Goal: Task Accomplishment & Management: Complete application form

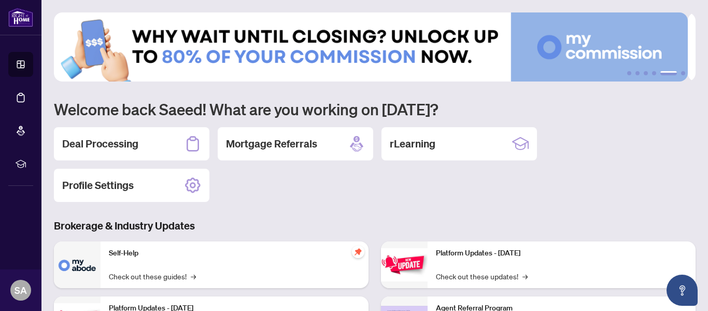
click at [314, 65] on img at bounding box center [371, 46] width 634 height 69
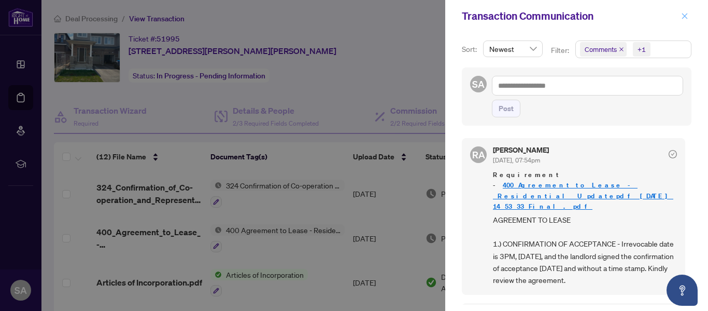
click at [683, 13] on icon "close" at bounding box center [684, 15] width 7 height 7
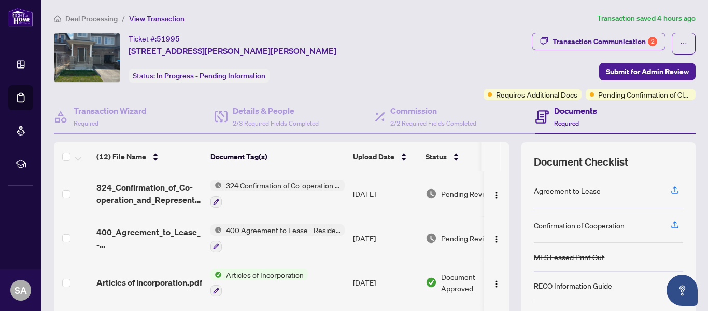
click at [295, 26] on div "Deal Processing / View Transaction Transaction saved 4 hours ago Ticket #: 5199…" at bounding box center [375, 217] width 650 height 410
click at [621, 65] on span "Submit for Admin Review" at bounding box center [647, 71] width 83 height 17
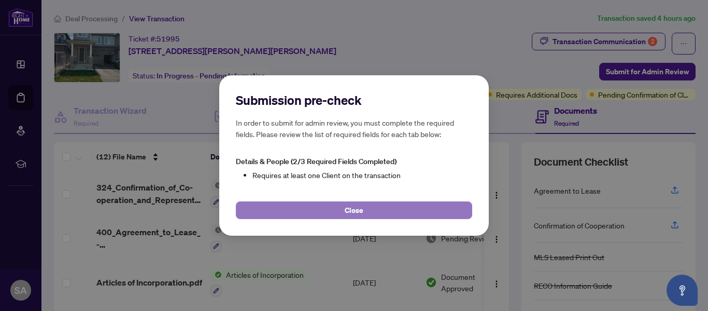
click at [367, 213] on button "Close" at bounding box center [354, 210] width 236 height 18
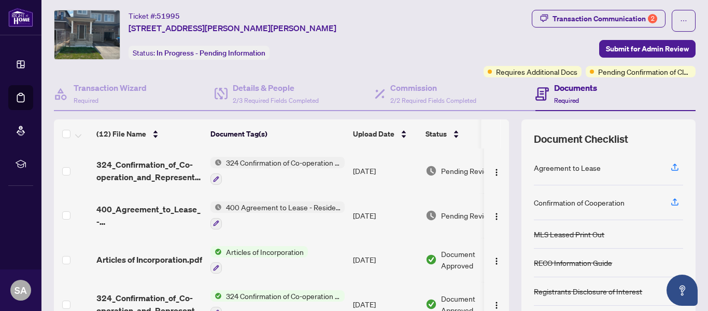
scroll to position [10, 0]
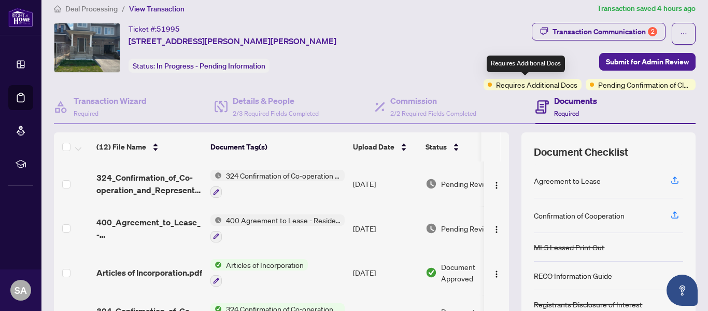
click at [524, 85] on span "Requires Additional Docs" at bounding box center [536, 84] width 81 height 11
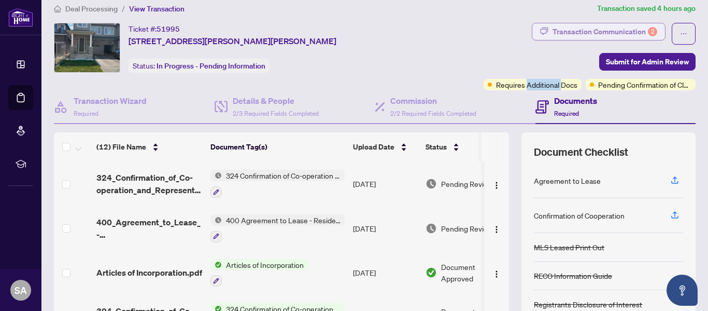
click at [637, 27] on div "Transaction Communication 2" at bounding box center [605, 31] width 105 height 17
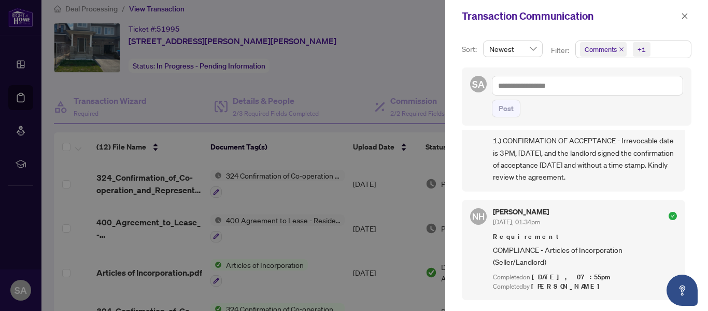
scroll to position [100, 0]
click at [301, 188] on div at bounding box center [354, 155] width 708 height 311
click at [686, 13] on icon "close" at bounding box center [684, 15] width 7 height 7
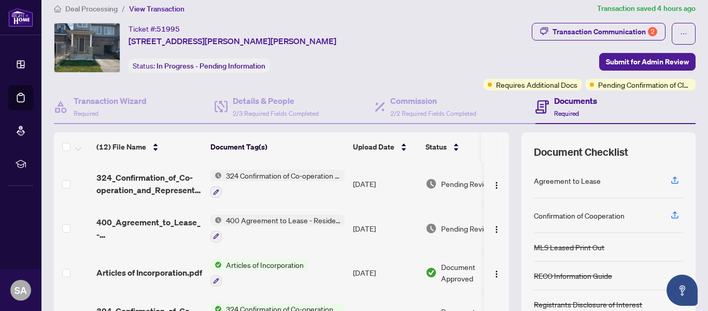
click at [261, 178] on span "324 Confirmation of Co-operation and Representation - Tenant/Landlord" at bounding box center [283, 175] width 123 height 11
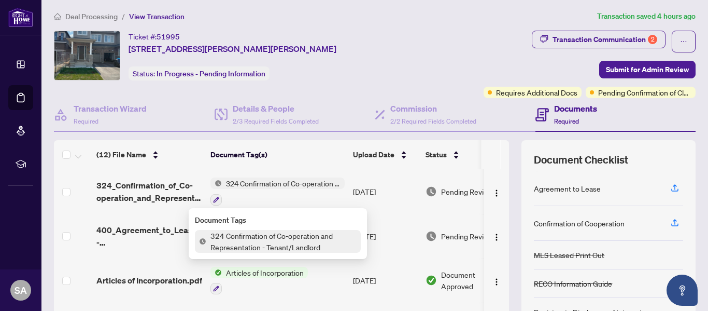
scroll to position [0, 0]
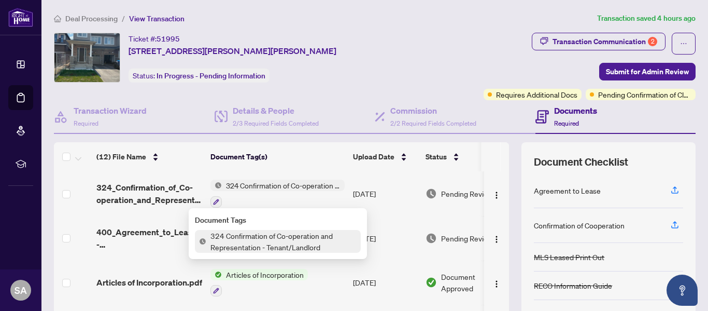
click at [498, 176] on td at bounding box center [496, 193] width 25 height 45
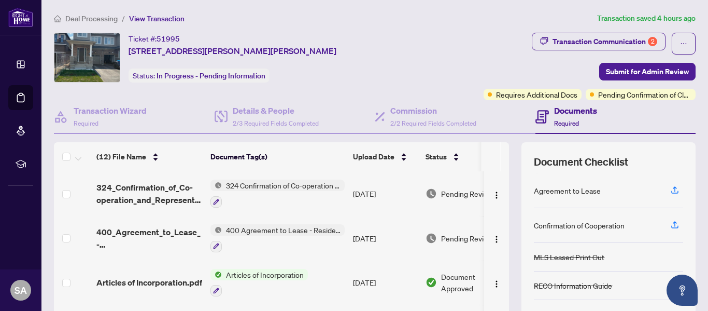
click at [255, 228] on span "400 Agreement to Lease - Residential" at bounding box center [283, 229] width 123 height 11
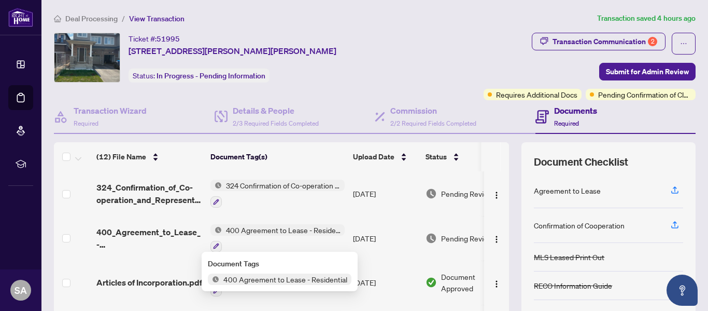
click at [255, 228] on span "400 Agreement to Lease - Residential" at bounding box center [283, 229] width 123 height 11
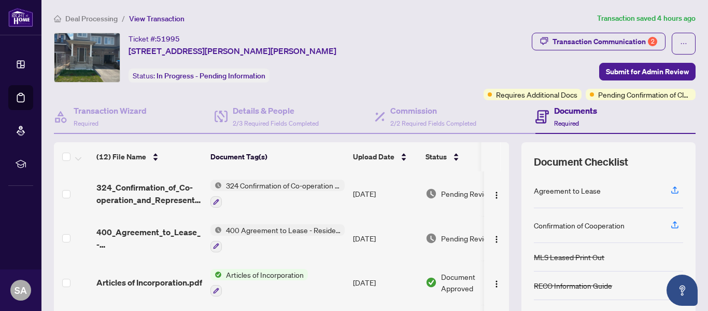
click at [449, 236] on span "Pending Review" at bounding box center [467, 237] width 52 height 11
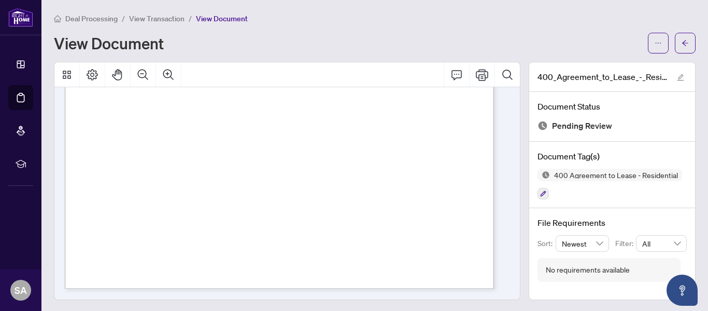
scroll to position [933, 0]
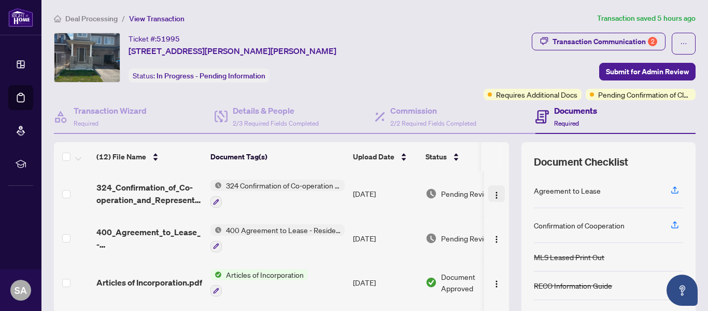
click at [493, 193] on img "button" at bounding box center [497, 195] width 8 height 8
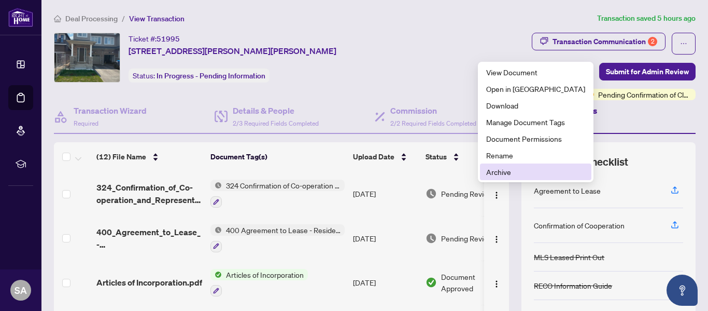
click at [501, 166] on span "Archive" at bounding box center [535, 171] width 99 height 11
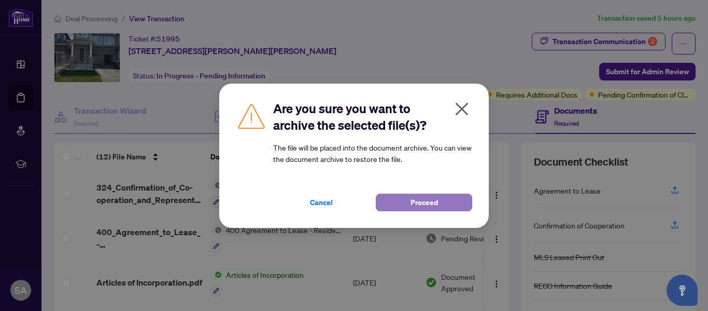
click at [422, 198] on span "Proceed" at bounding box center [424, 202] width 27 height 17
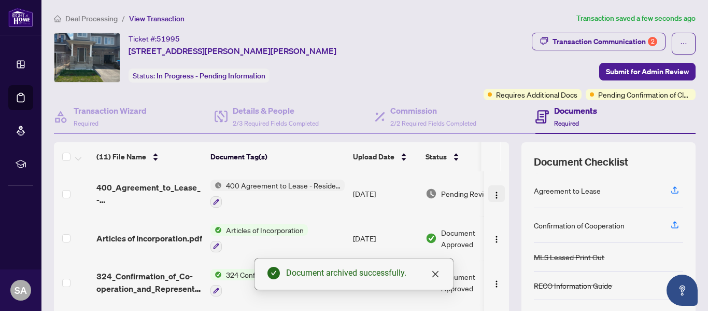
click at [493, 192] on img "button" at bounding box center [497, 195] width 8 height 8
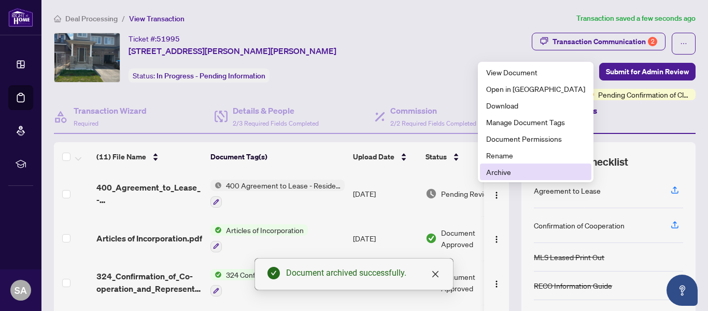
click at [492, 170] on span "Archive" at bounding box center [535, 171] width 99 height 11
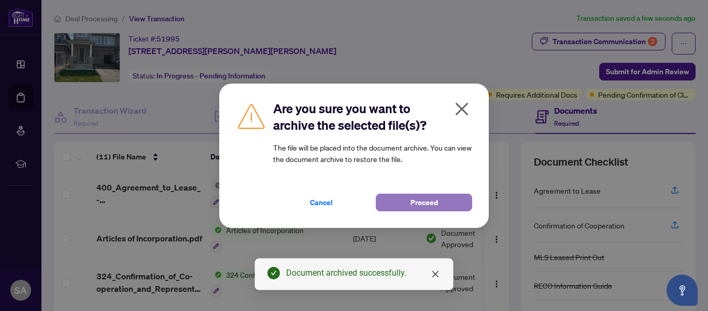
click at [431, 200] on span "Proceed" at bounding box center [424, 202] width 27 height 17
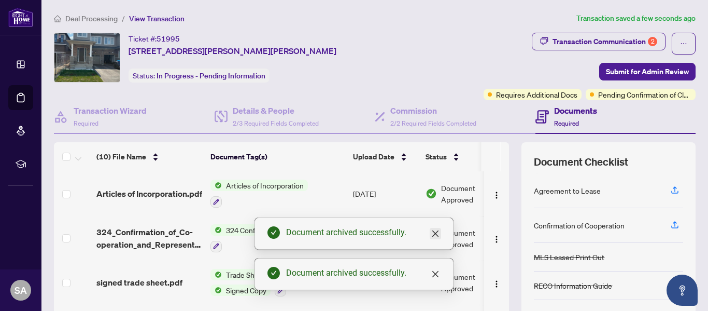
click at [432, 232] on icon "close" at bounding box center [435, 233] width 8 height 8
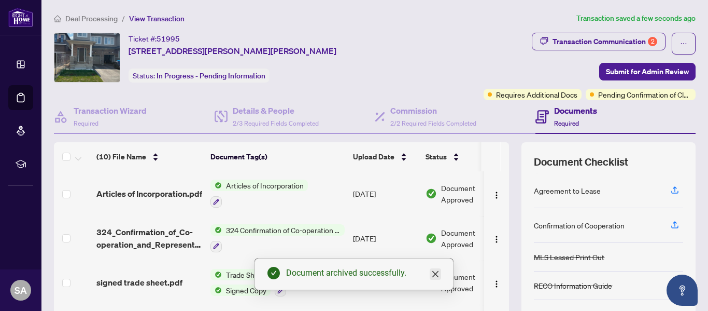
click at [432, 271] on icon "close" at bounding box center [435, 274] width 8 height 8
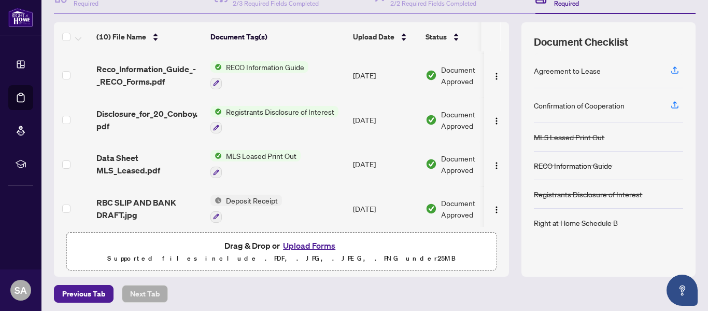
scroll to position [123, 0]
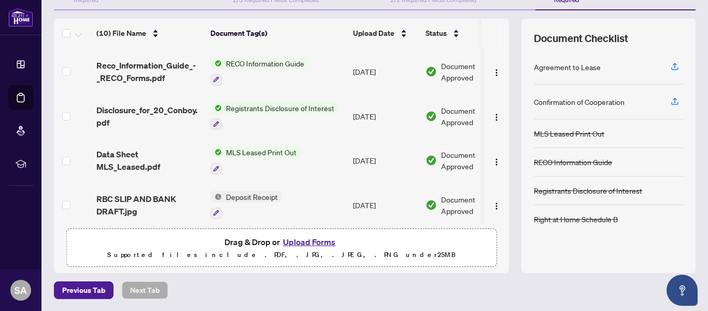
click at [302, 240] on button "Upload Forms" at bounding box center [309, 241] width 59 height 13
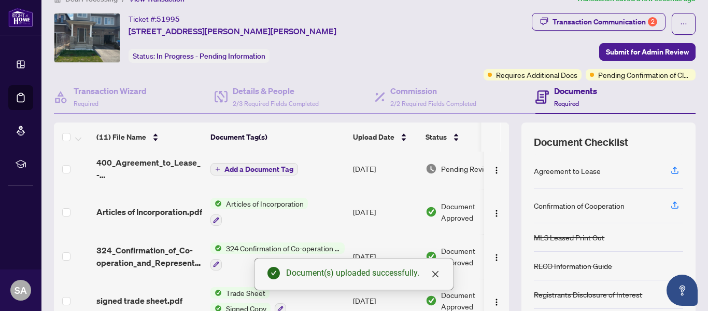
scroll to position [0, 0]
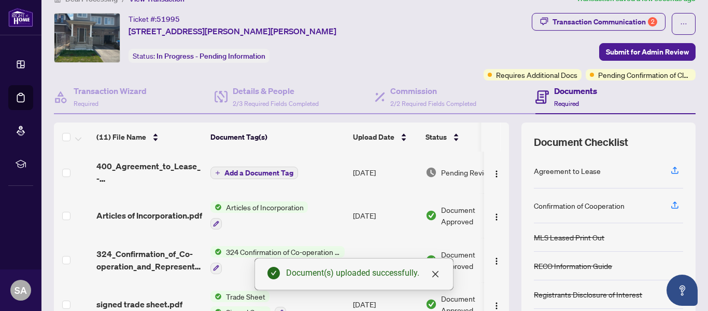
click at [251, 169] on span "Add a Document Tag" at bounding box center [259, 172] width 69 height 7
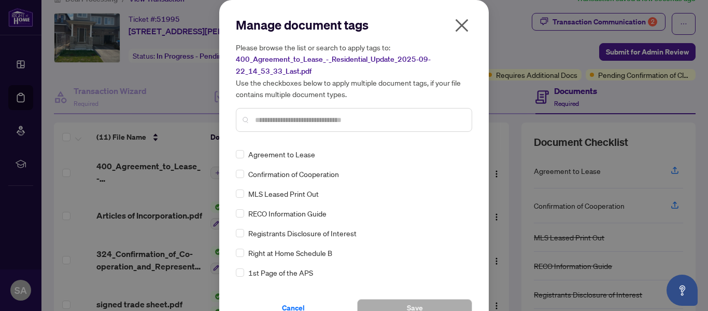
click at [262, 118] on input "text" at bounding box center [359, 119] width 208 height 11
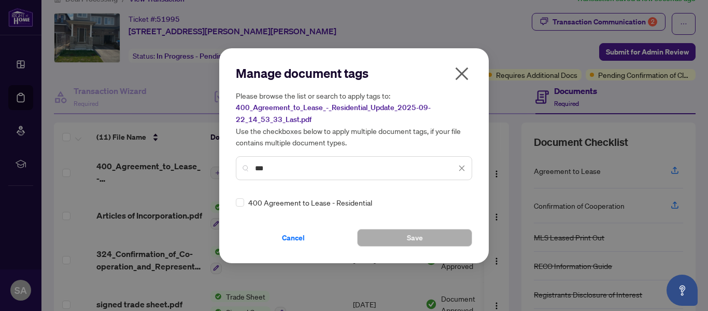
type input "***"
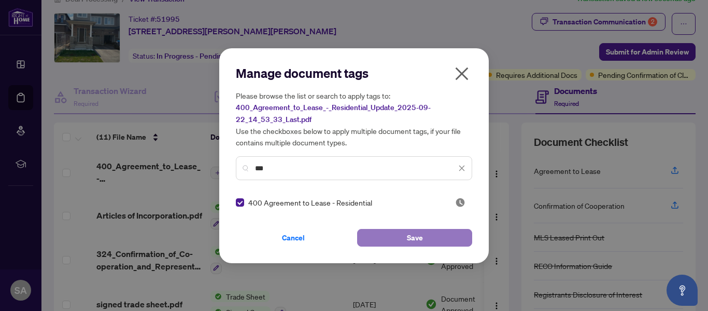
click at [405, 233] on button "Save" at bounding box center [414, 238] width 115 height 18
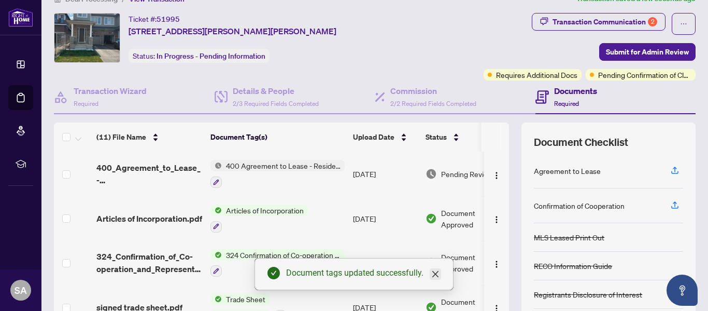
click at [435, 276] on icon "close" at bounding box center [435, 274] width 8 height 8
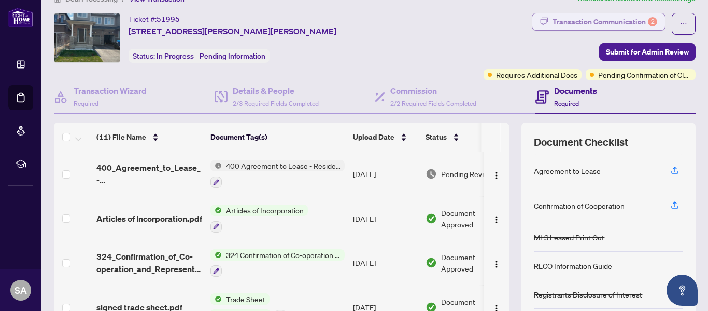
click at [621, 21] on div "Transaction Communication 2" at bounding box center [605, 21] width 105 height 17
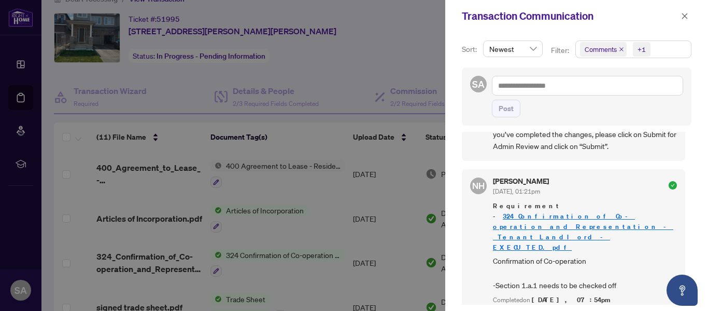
scroll to position [916, 0]
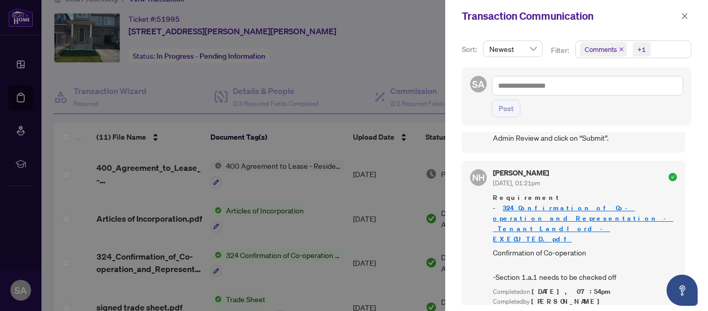
click at [47, 90] on div at bounding box center [354, 155] width 708 height 311
click at [689, 15] on button "button" at bounding box center [684, 16] width 13 height 12
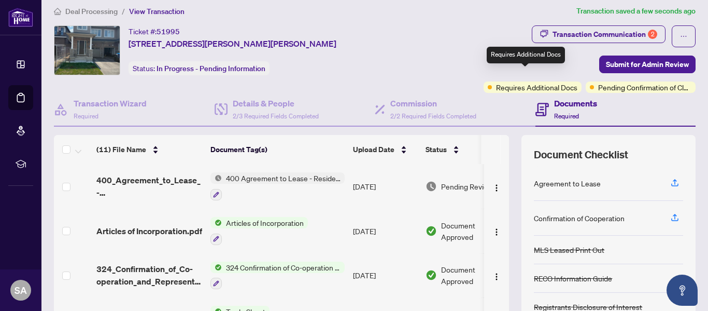
scroll to position [0, 0]
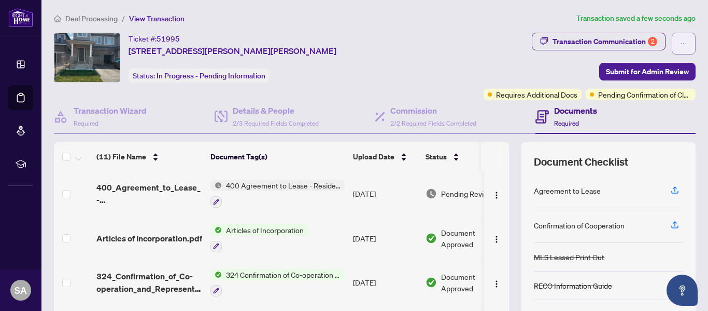
click at [680, 41] on icon "ellipsis" at bounding box center [683, 43] width 7 height 7
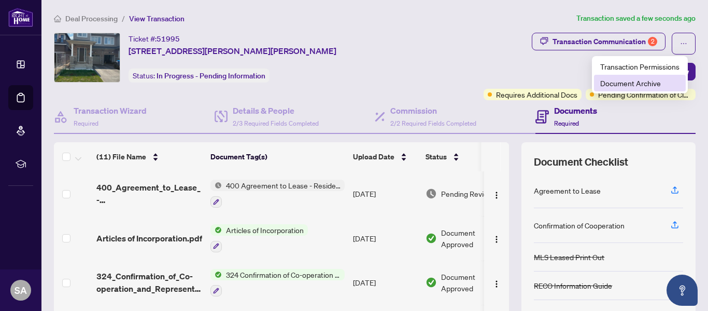
click at [635, 81] on span "Document Archive" at bounding box center [639, 82] width 79 height 11
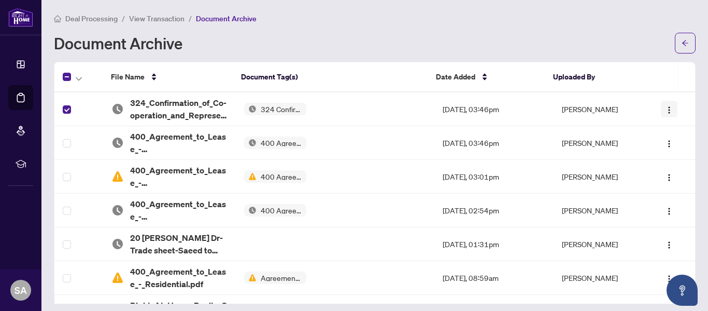
click at [665, 109] on img "button" at bounding box center [669, 110] width 8 height 8
click at [668, 130] on span "Restore File" at bounding box center [679, 128] width 39 height 11
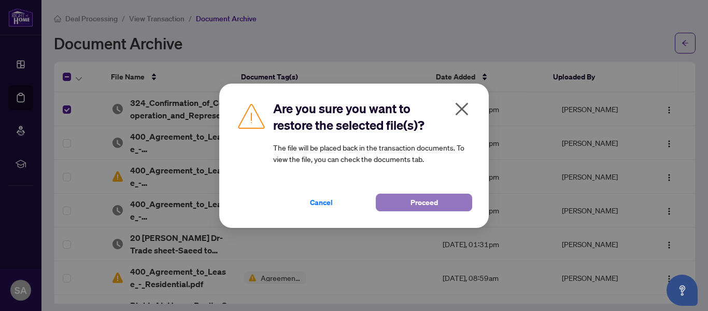
click at [427, 202] on span "Proceed" at bounding box center [424, 202] width 27 height 17
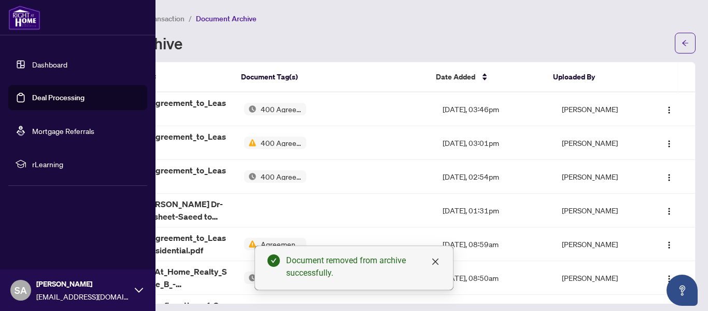
click at [37, 62] on link "Dashboard" at bounding box center [49, 64] width 35 height 9
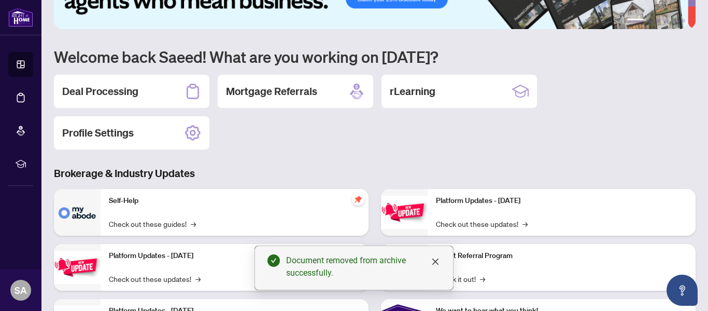
scroll to position [69, 0]
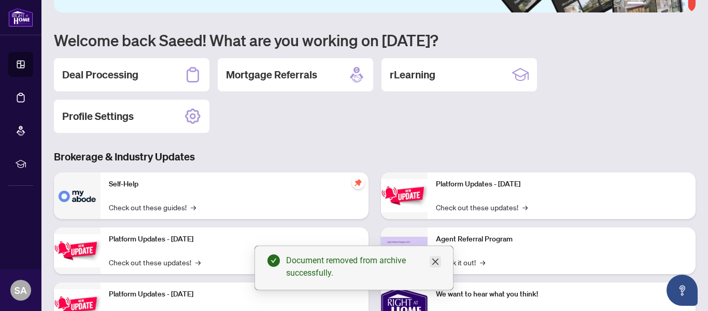
click at [431, 263] on icon "close" at bounding box center [435, 261] width 8 height 8
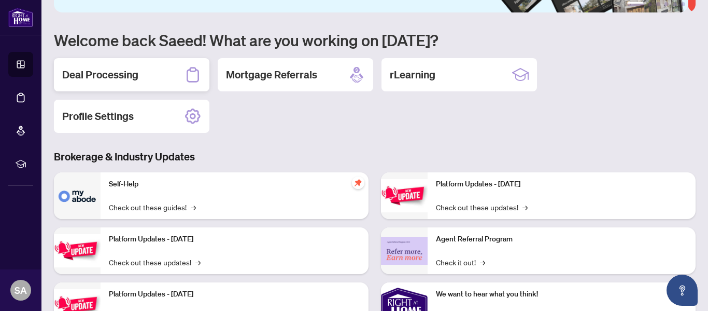
click at [119, 76] on h2 "Deal Processing" at bounding box center [100, 74] width 76 height 15
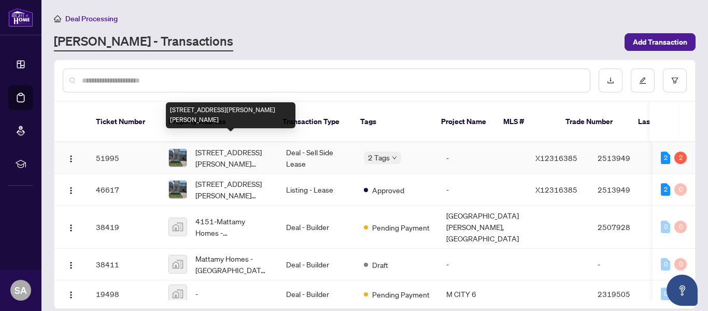
click at [205, 146] on span "[STREET_ADDRESS][PERSON_NAME][PERSON_NAME]" at bounding box center [232, 157] width 74 height 23
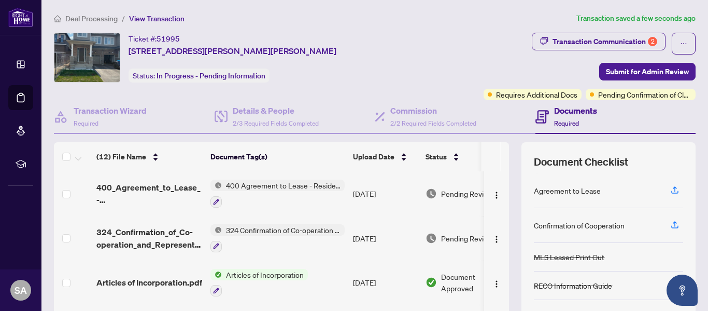
click at [255, 225] on span "324 Confirmation of Co-operation and Representation - Tenant/Landlord" at bounding box center [283, 229] width 123 height 11
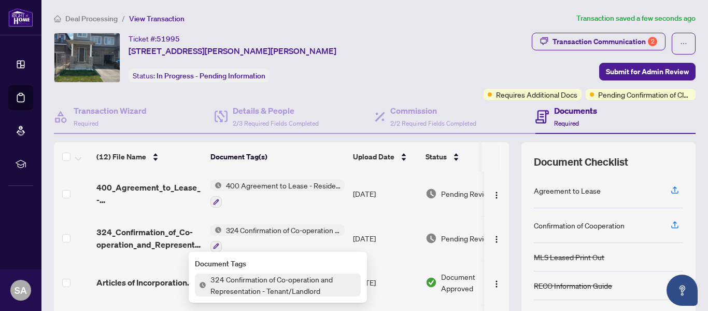
click at [253, 228] on span "324 Confirmation of Co-operation and Representation - Tenant/Landlord" at bounding box center [283, 229] width 123 height 11
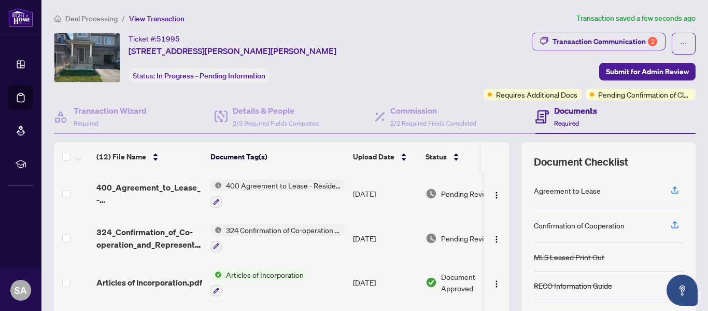
click at [253, 228] on span "324 Confirmation of Co-operation and Representation - Tenant/Landlord" at bounding box center [283, 229] width 123 height 11
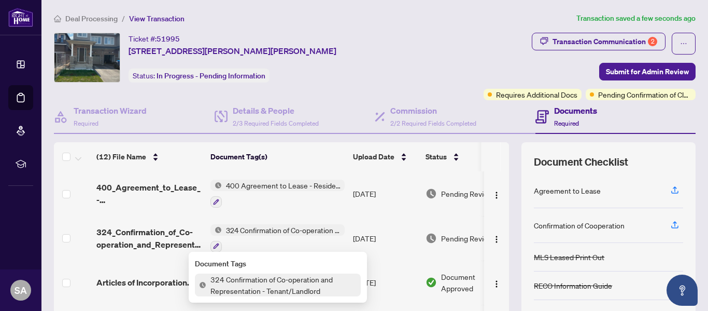
click at [157, 228] on span "324_Confirmation_of_Co-operation_and_Representation_-_Tenant_Landlord_-EXECUTED…" at bounding box center [149, 238] width 106 height 25
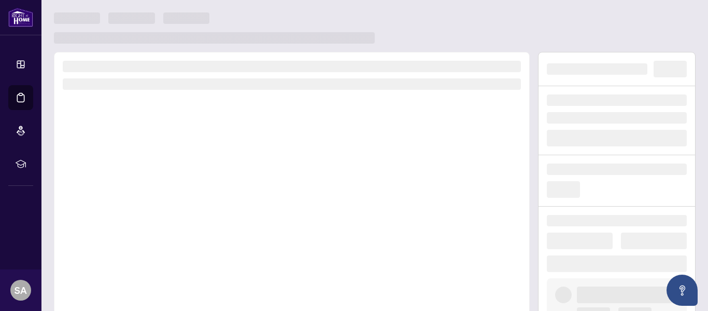
click at [157, 228] on div at bounding box center [292, 196] width 476 height 289
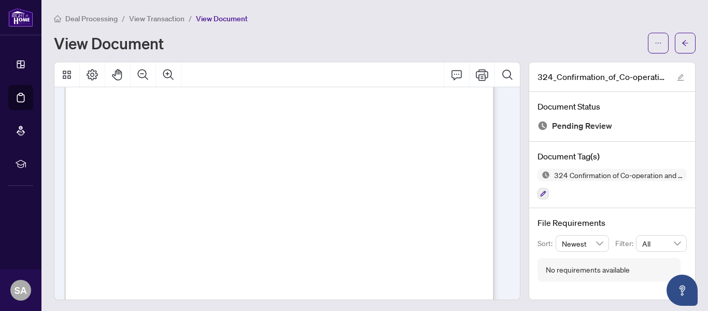
scroll to position [709, 0]
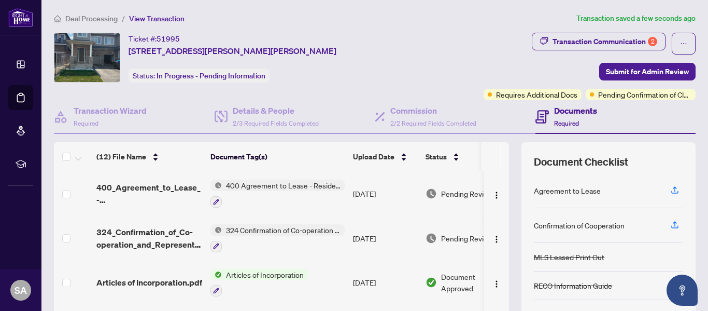
click at [501, 159] on th at bounding box center [505, 156] width 8 height 29
click at [653, 72] on span "Submit for Admin Review" at bounding box center [647, 71] width 83 height 17
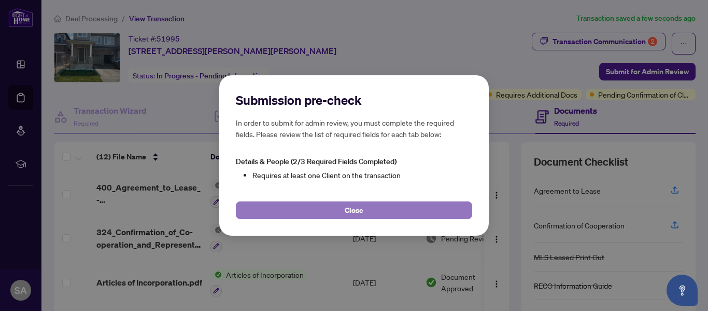
click at [356, 204] on span "Close" at bounding box center [354, 210] width 19 height 17
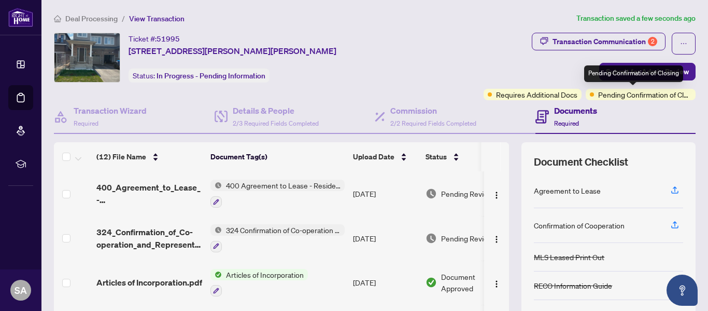
click at [624, 95] on span "Pending Confirmation of Closing" at bounding box center [644, 94] width 93 height 11
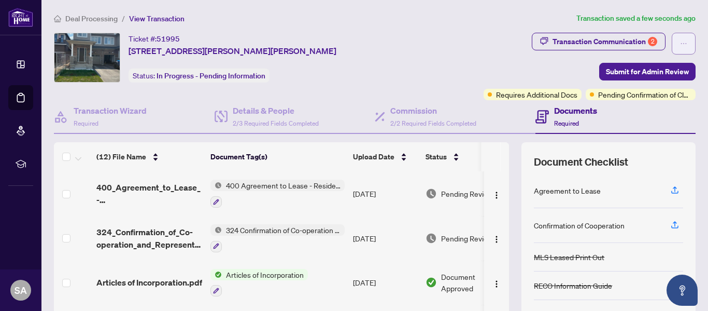
click at [680, 38] on span "button" at bounding box center [683, 43] width 7 height 17
click at [483, 49] on div "Transaction Communication 2 Submit for Admin Review Requires Additional Docs Pe…" at bounding box center [554, 66] width 284 height 67
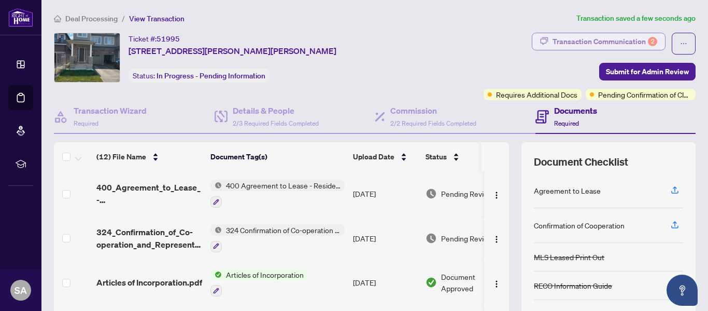
click at [625, 36] on div "Transaction Communication 2" at bounding box center [605, 41] width 105 height 17
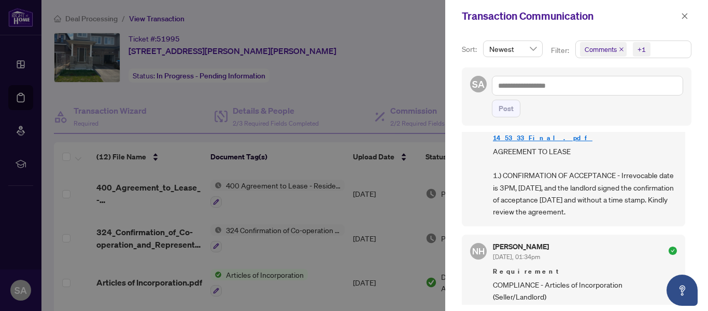
scroll to position [69, 0]
drag, startPoint x: 499, startPoint y: 225, endPoint x: 542, endPoint y: 228, distance: 43.7
click at [542, 242] on div "Nazia Hossain Sep/22/2025, 01:34pm" at bounding box center [521, 251] width 56 height 19
click at [583, 242] on div "Nazia Hossain Sep/22/2025, 01:34pm" at bounding box center [585, 251] width 184 height 19
drag, startPoint x: 549, startPoint y: 222, endPoint x: 492, endPoint y: 222, distance: 56.5
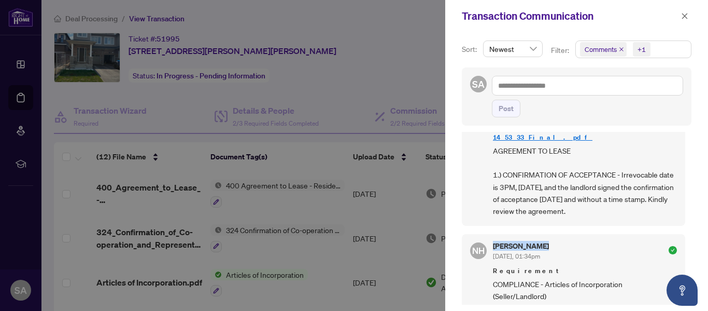
click at [492, 234] on div "NH Nazia Hossain Sep/22/2025, 01:34pm Requirement COMPLIANCE - Articles of Inco…" at bounding box center [573, 284] width 223 height 100
copy h5 "Nazia Hossain"
click at [590, 242] on div "Nazia Hossain Sep/22/2025, 01:34pm" at bounding box center [585, 251] width 184 height 19
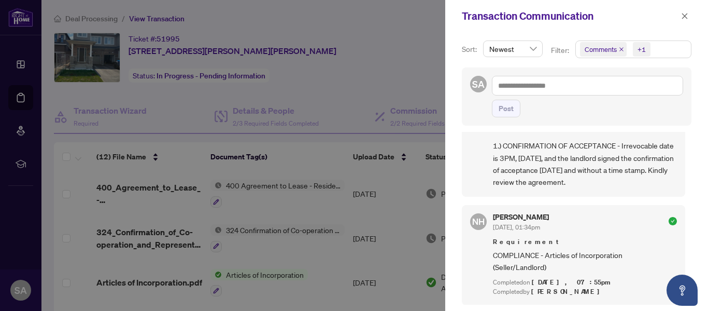
scroll to position [75, 0]
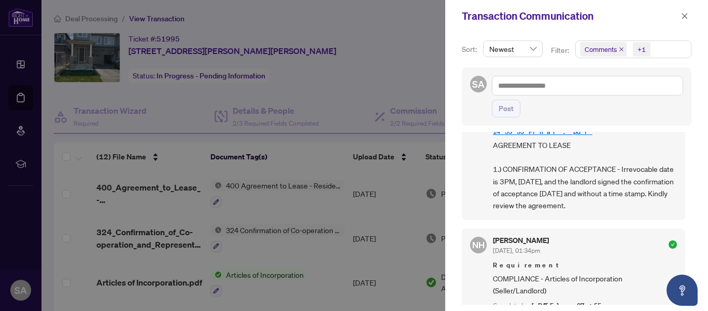
click at [406, 35] on div at bounding box center [354, 155] width 708 height 311
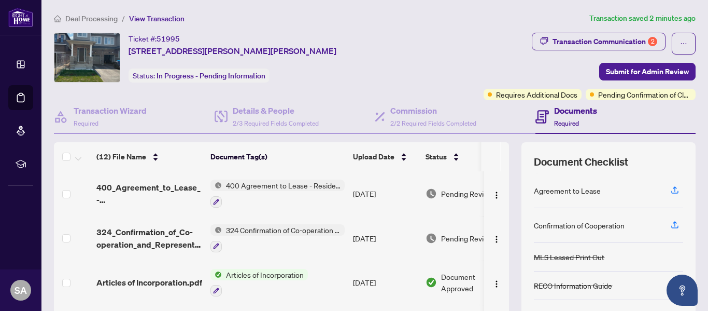
click at [593, 17] on article "Transaction saved 2 minutes ago" at bounding box center [643, 18] width 106 height 12
click at [640, 69] on span "Submit for Admin Review" at bounding box center [647, 71] width 83 height 17
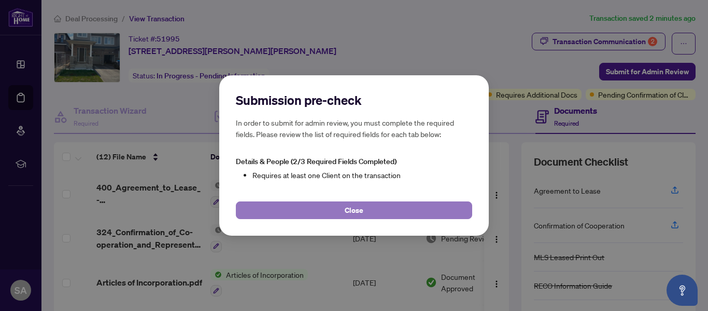
click at [352, 208] on span "Close" at bounding box center [354, 210] width 19 height 17
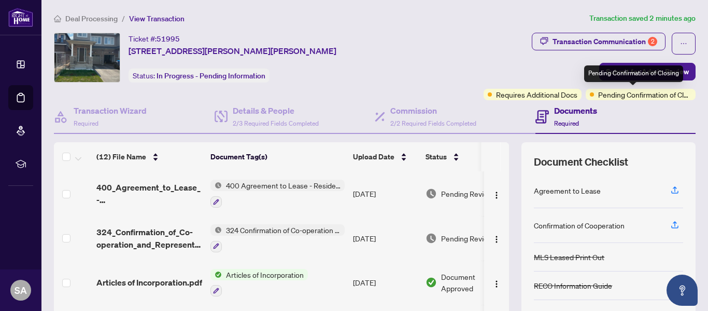
click at [630, 74] on div "Pending Confirmation of Closing" at bounding box center [633, 73] width 99 height 17
click at [361, 22] on ol "Deal Processing / View Transaction" at bounding box center [320, 18] width 532 height 12
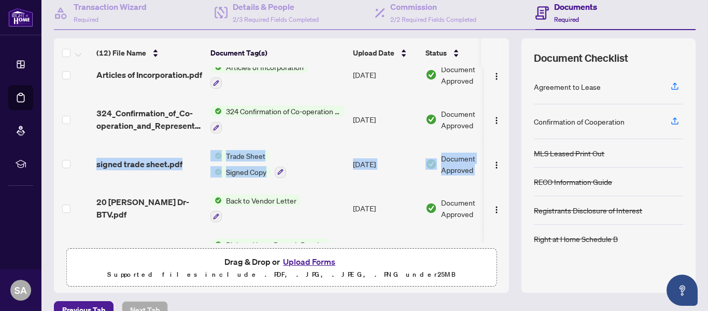
scroll to position [0, 36]
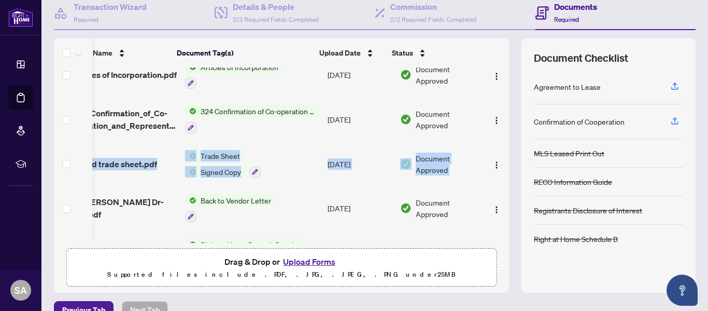
drag, startPoint x: 498, startPoint y: 116, endPoint x: 493, endPoint y: 149, distance: 33.1
click at [493, 149] on tbody "(12) File Name Document Tag(s) Upload Date Status 400_Agreement_to_Lease_-_Resi…" at bounding box center [269, 230] width 481 height 533
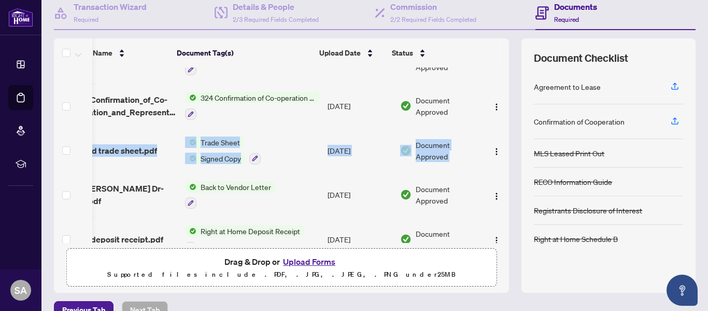
scroll to position [121, 36]
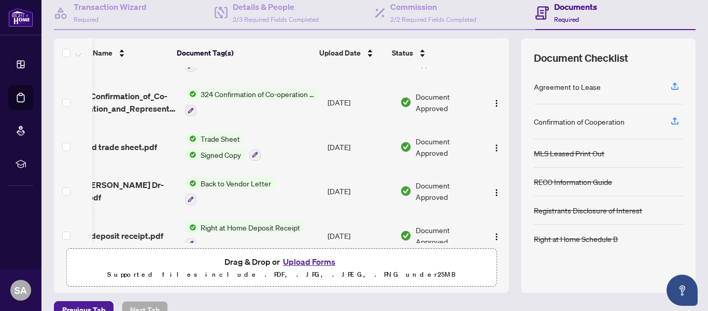
click at [299, 119] on td "324 Confirmation of Co-operation and Representation - Tenant/Landlord" at bounding box center [252, 102] width 143 height 45
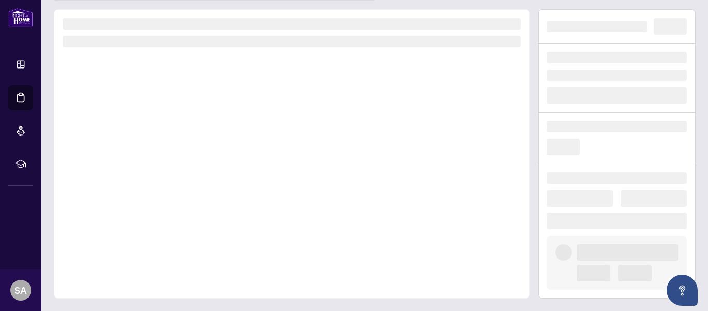
scroll to position [43, 0]
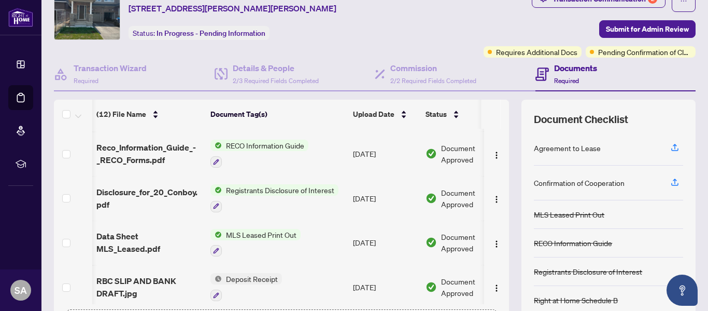
scroll to position [0, 13]
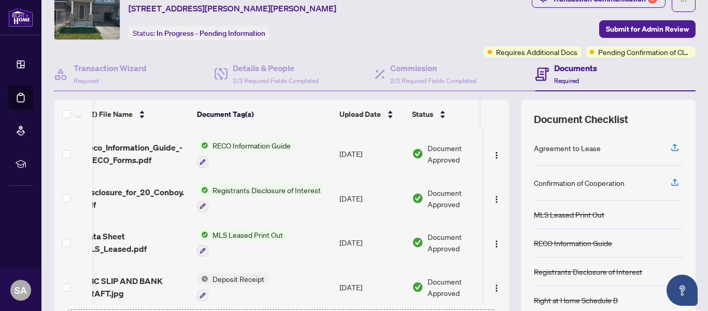
click at [457, 305] on div "(12) File Name Document Tag(s) Upload Date Status (12) File Name Document Tag(s…" at bounding box center [281, 227] width 455 height 254
click at [481, 309] on div "(12) File Name Document Tag(s) Upload Date Status (12) File Name Document Tag(s…" at bounding box center [281, 227] width 455 height 254
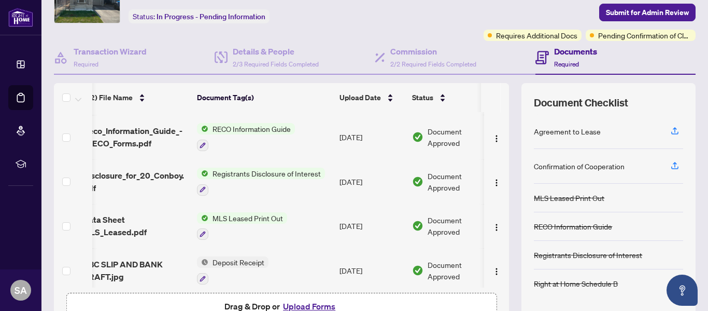
click at [482, 309] on div "Drag & Drop or Upload Forms Supported files include .PDF, .JPG, .JPEG, .PNG und…" at bounding box center [281, 312] width 417 height 26
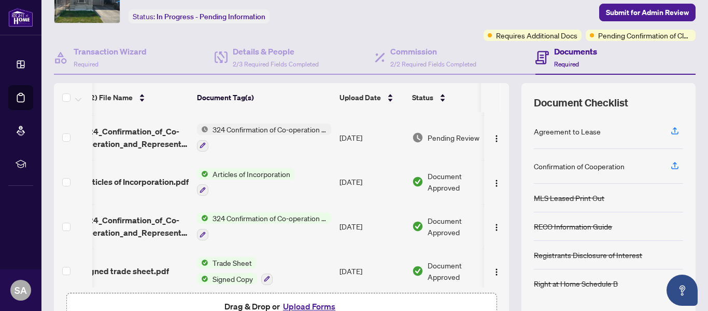
scroll to position [0, 13]
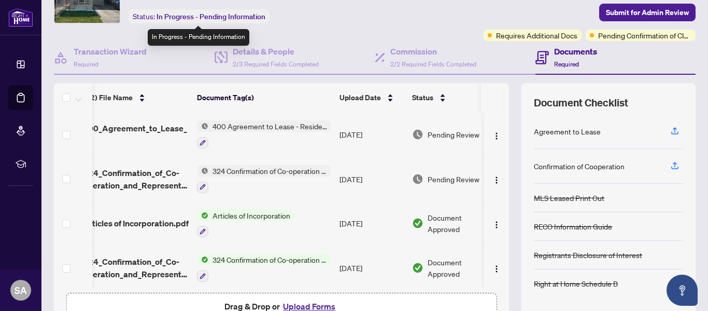
click at [212, 17] on span "In Progress - Pending Information" at bounding box center [211, 16] width 109 height 9
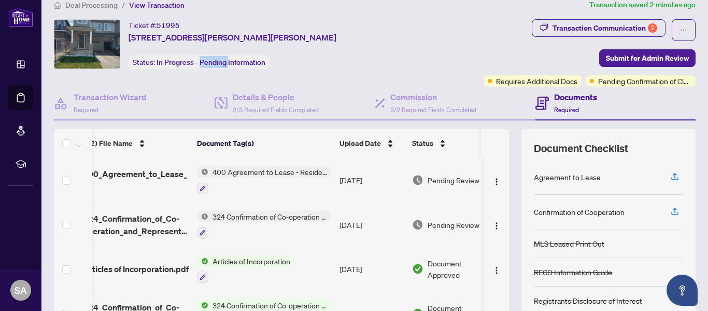
scroll to position [0, 0]
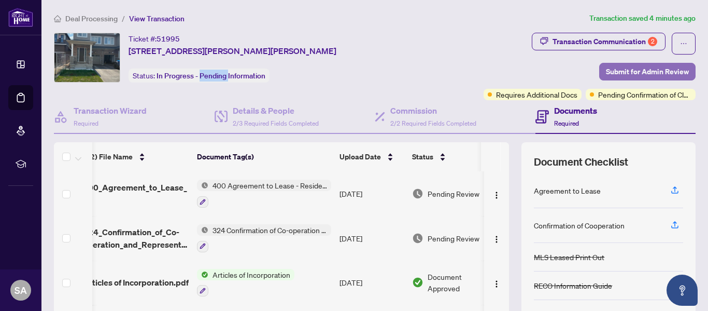
click at [638, 68] on span "Submit for Admin Review" at bounding box center [647, 71] width 83 height 17
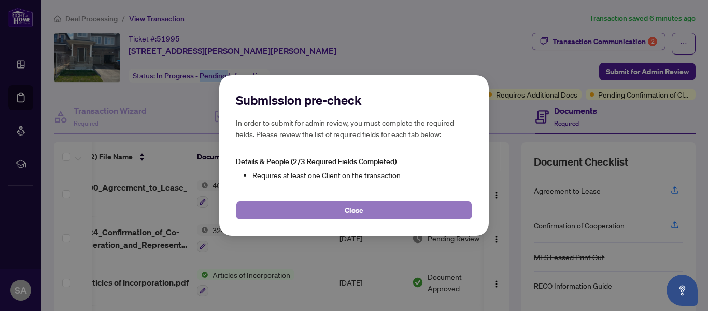
click at [348, 204] on span "Close" at bounding box center [354, 210] width 19 height 17
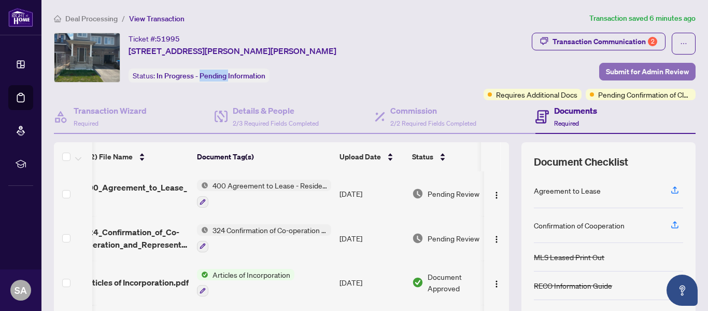
click at [659, 73] on span "Submit for Admin Review" at bounding box center [647, 71] width 83 height 17
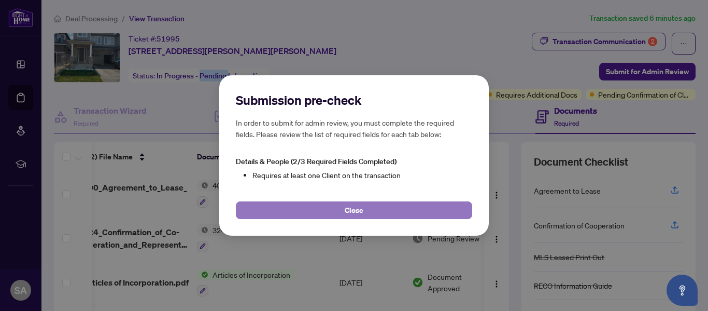
click at [359, 211] on span "Close" at bounding box center [354, 210] width 19 height 17
